Goal: Transaction & Acquisition: Book appointment/travel/reservation

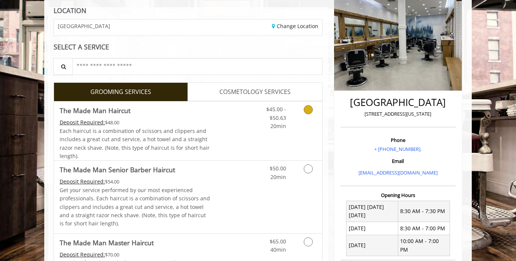
click at [301, 112] on link "Grooming services" at bounding box center [306, 116] width 19 height 29
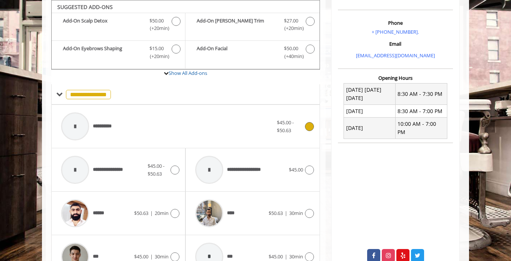
scroll to position [252, 0]
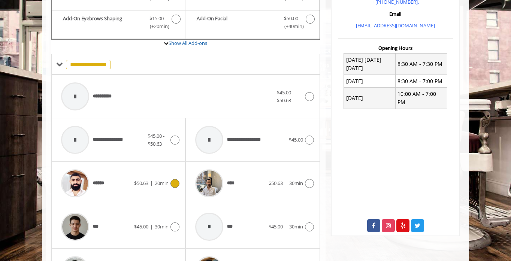
click at [131, 187] on div "******" at bounding box center [95, 184] width 77 height 36
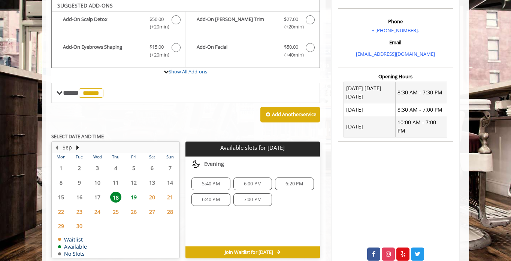
scroll to position [222, 0]
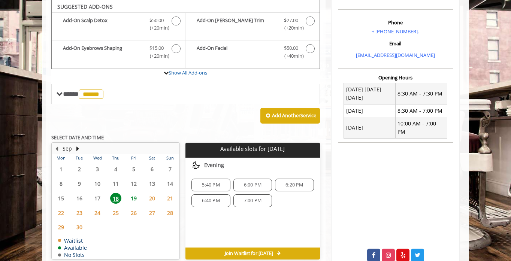
click at [207, 182] on span "5:40 PM" at bounding box center [211, 185] width 18 height 6
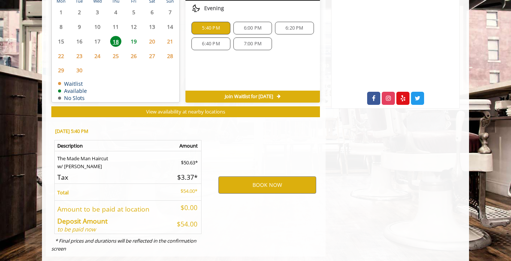
scroll to position [393, 0]
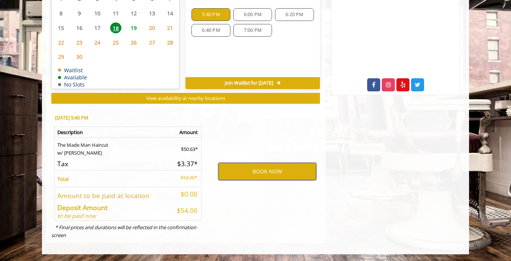
click at [240, 170] on button "BOOK NOW" at bounding box center [268, 171] width 98 height 17
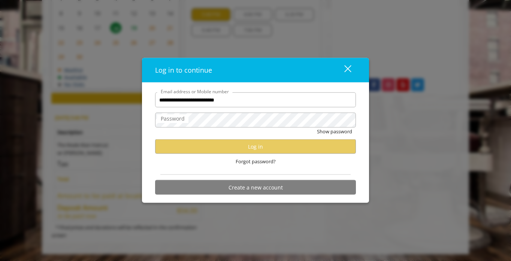
type input "**********"
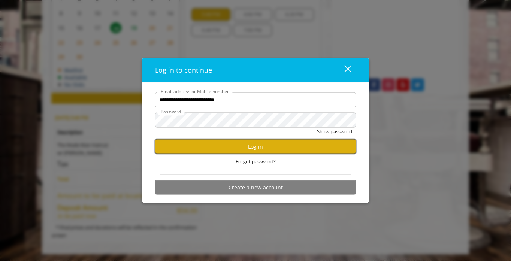
click at [217, 148] on button "Log in" at bounding box center [255, 146] width 201 height 15
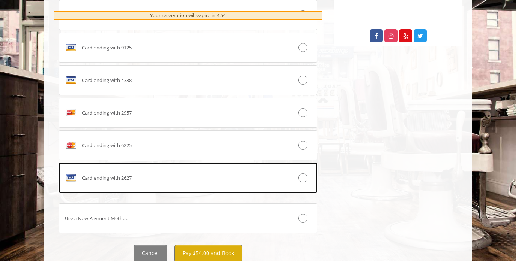
scroll to position [465, 0]
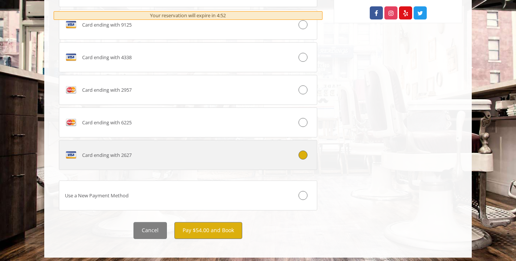
click at [303, 153] on icon at bounding box center [302, 155] width 9 height 9
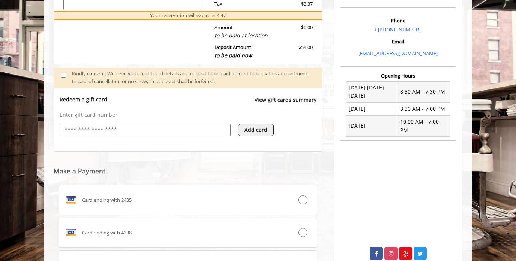
scroll to position [137, 0]
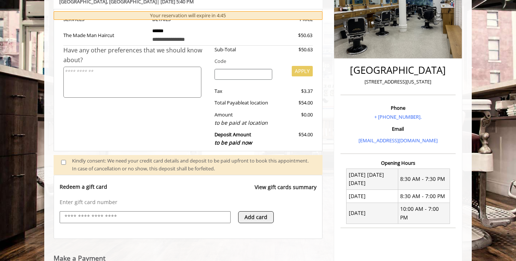
click at [245, 70] on input "search" at bounding box center [243, 74] width 58 height 11
type input "********"
click at [296, 69] on button "APPLY" at bounding box center [302, 71] width 21 height 10
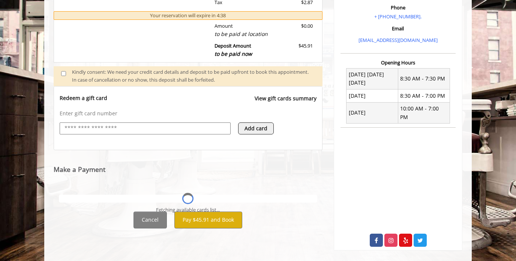
scroll to position [385, 0]
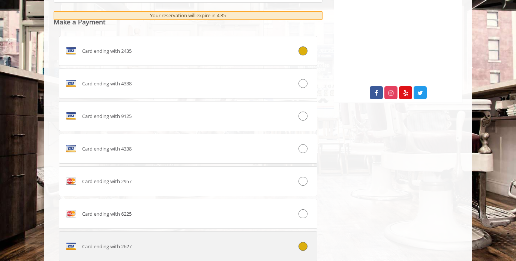
click at [302, 243] on icon at bounding box center [302, 246] width 9 height 9
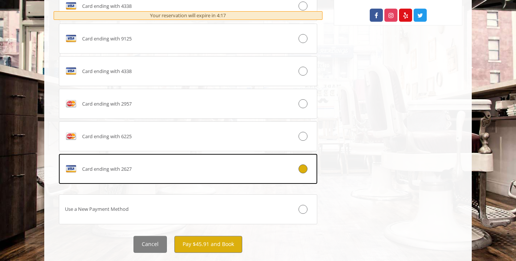
scroll to position [481, 0]
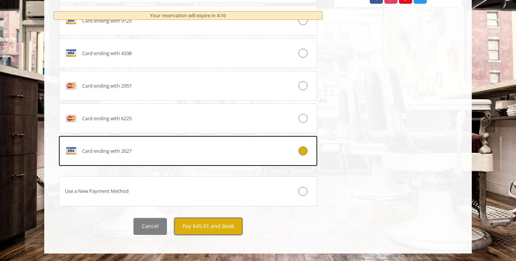
click at [216, 223] on button "Pay $45.91 and Book" at bounding box center [208, 226] width 68 height 17
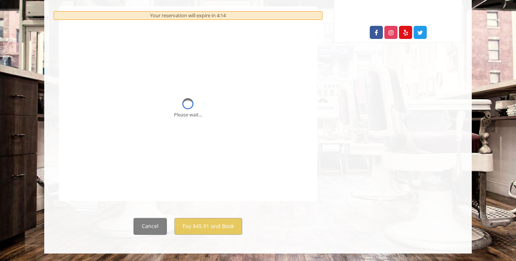
scroll to position [0, 0]
